Goal: Find specific page/section: Find specific page/section

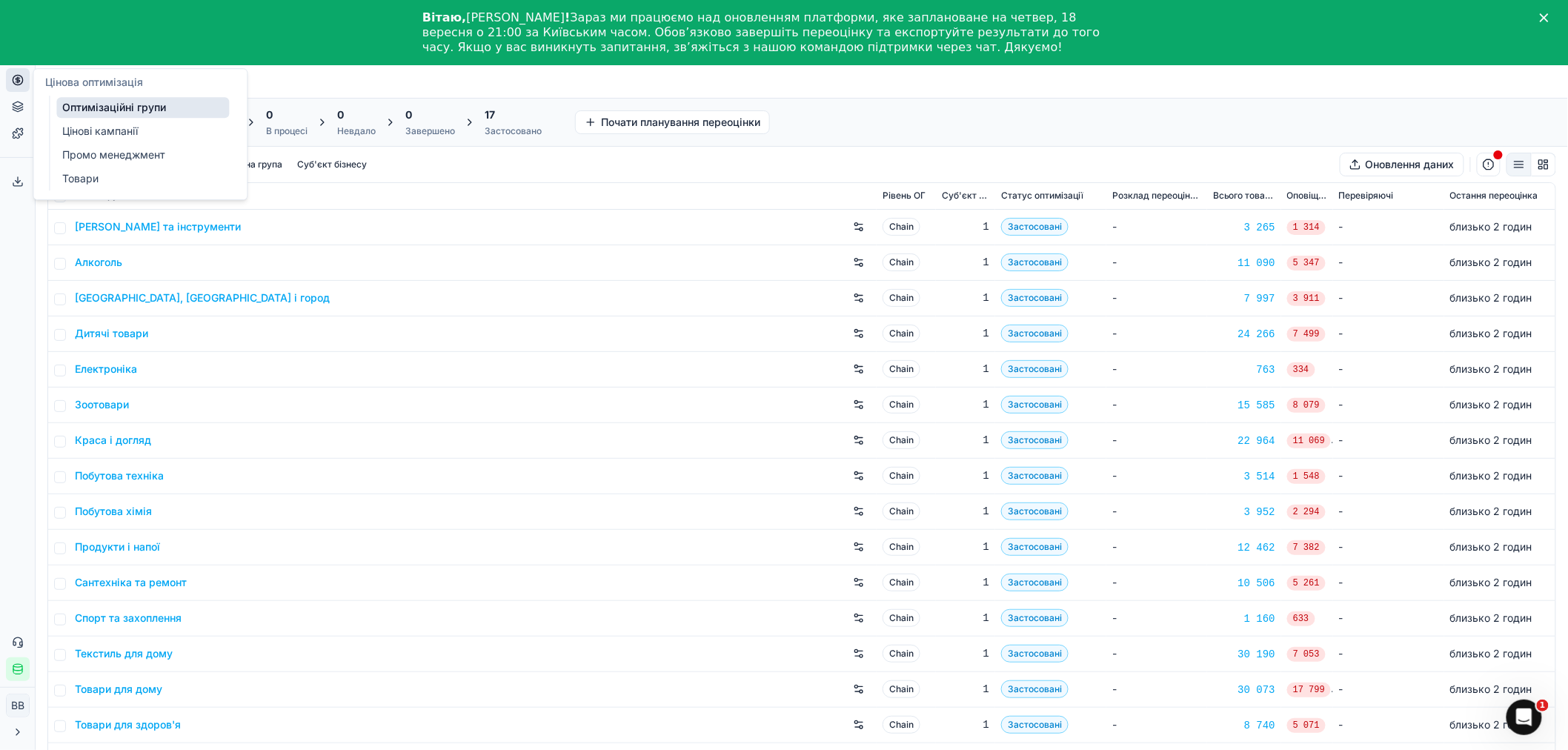
click at [106, 105] on link "Оптимізаційні групи" at bounding box center [143, 107] width 173 height 21
click at [164, 104] on link "Оптимізаційні групи" at bounding box center [143, 107] width 173 height 21
click at [19, 128] on icon at bounding box center [17, 132] width 9 height 9
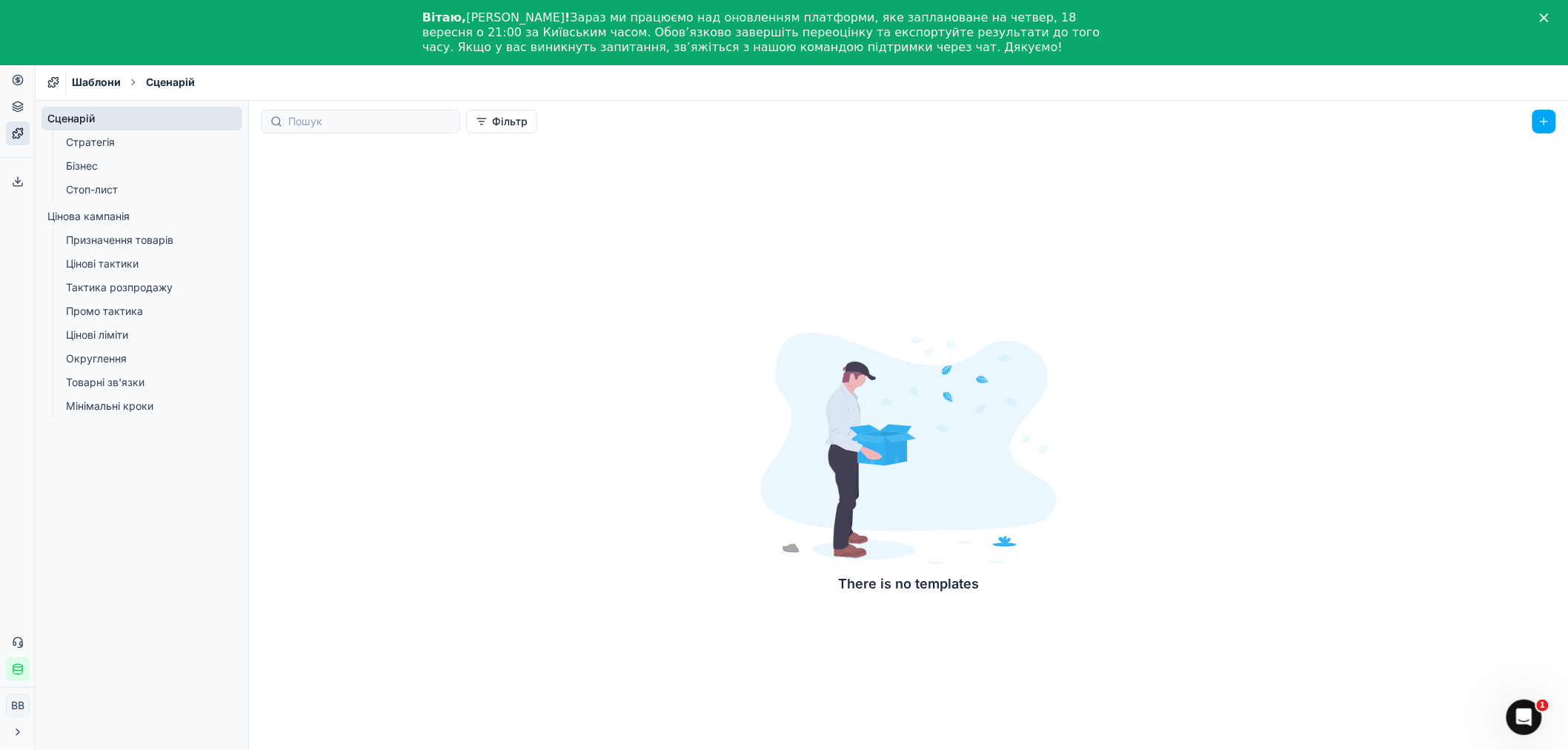
click at [25, 104] on button "Асортимент продукції" at bounding box center [18, 107] width 24 height 24
click at [85, 131] on link "Асортимент" at bounding box center [143, 134] width 173 height 21
